Goal: Task Accomplishment & Management: Manage account settings

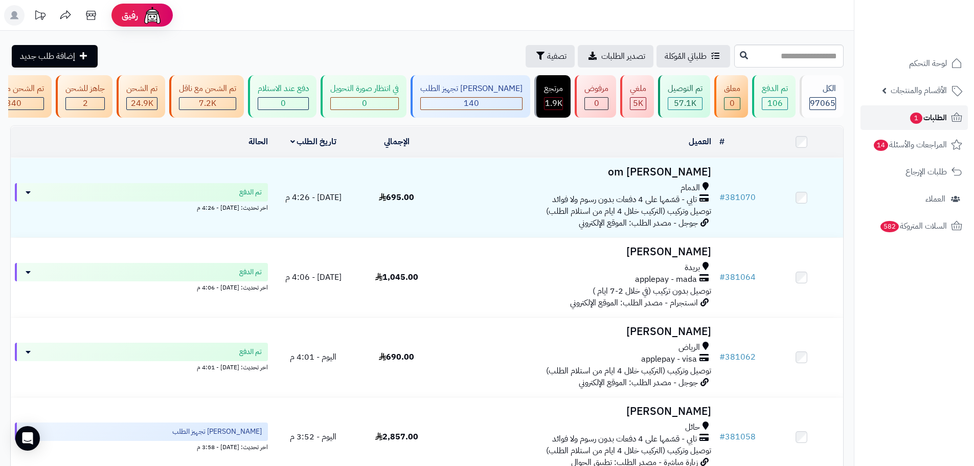
click at [913, 115] on span "1" at bounding box center [916, 117] width 12 height 11
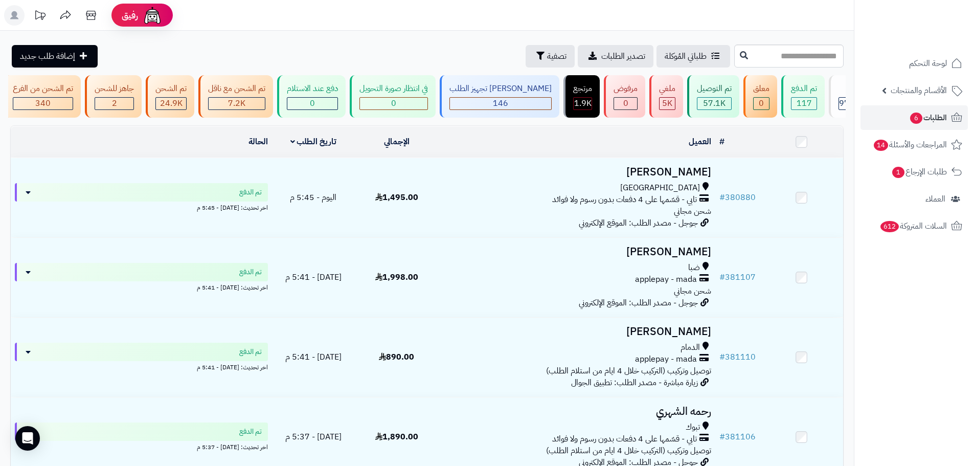
scroll to position [0, 1]
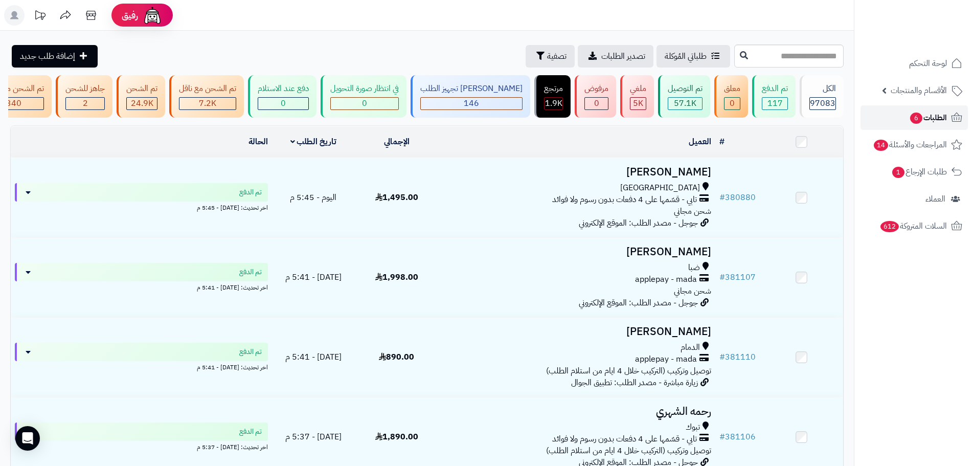
click at [888, 118] on link "الطلبات 6" at bounding box center [914, 117] width 107 height 25
click at [889, 66] on link "لوحة التحكم" at bounding box center [914, 63] width 107 height 25
